Goal: Task Accomplishment & Management: Manage account settings

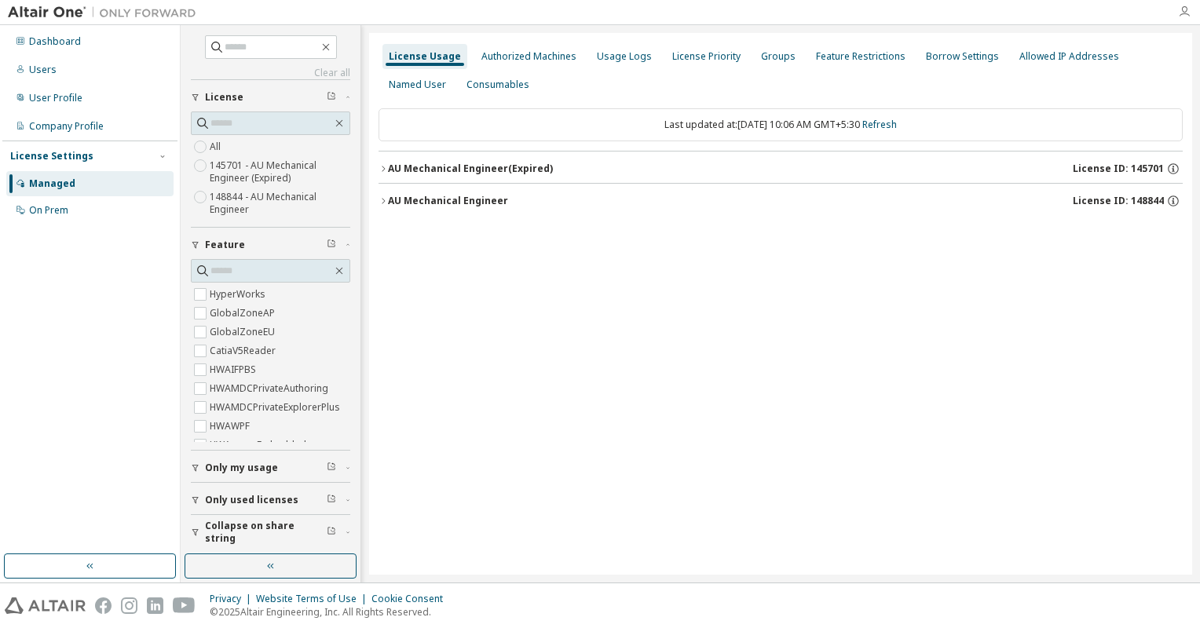
click at [1181, 11] on icon "button" at bounding box center [1184, 11] width 13 height 13
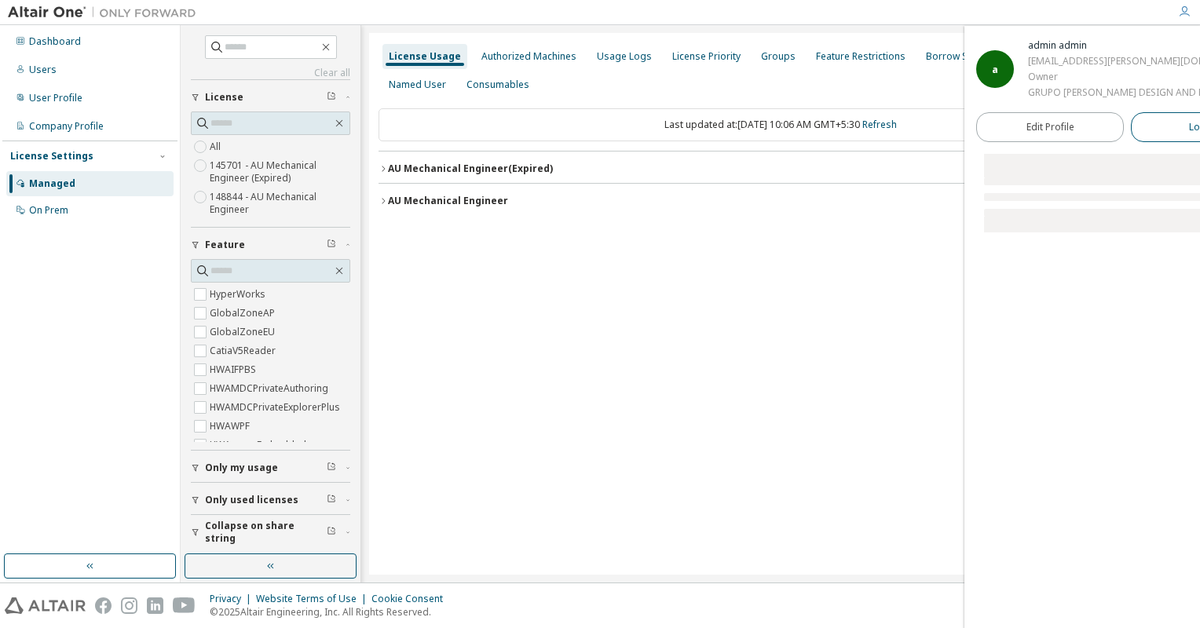
click at [1189, 129] on span "Logout" at bounding box center [1205, 127] width 32 height 16
